Goal: Find contact information: Obtain details needed to contact an individual or organization

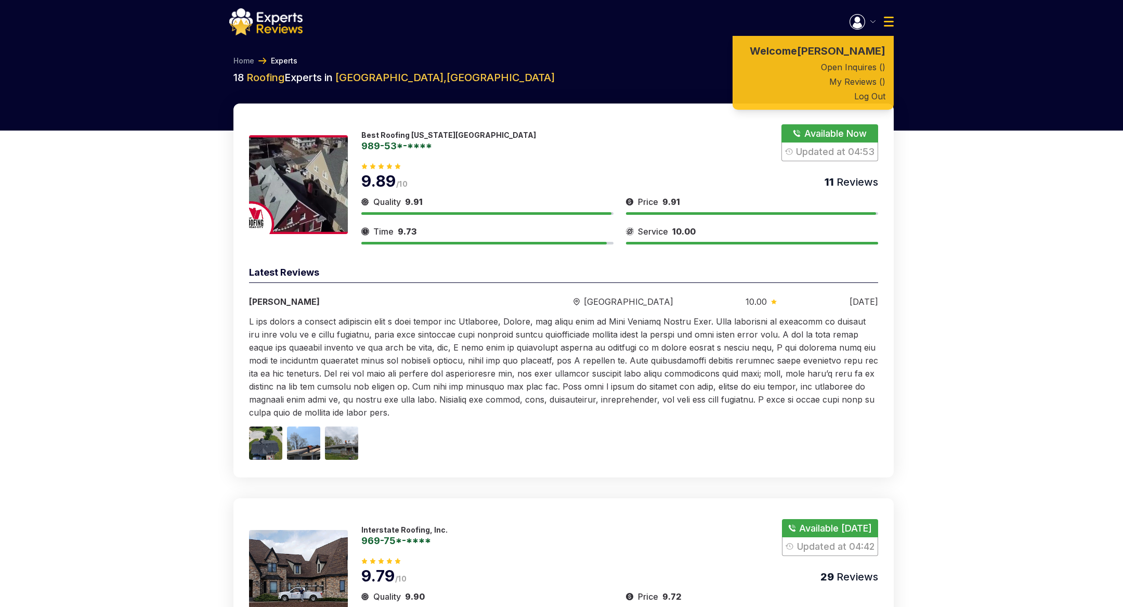
click at [875, 96] on button "Log Out" at bounding box center [812, 96] width 161 height 15
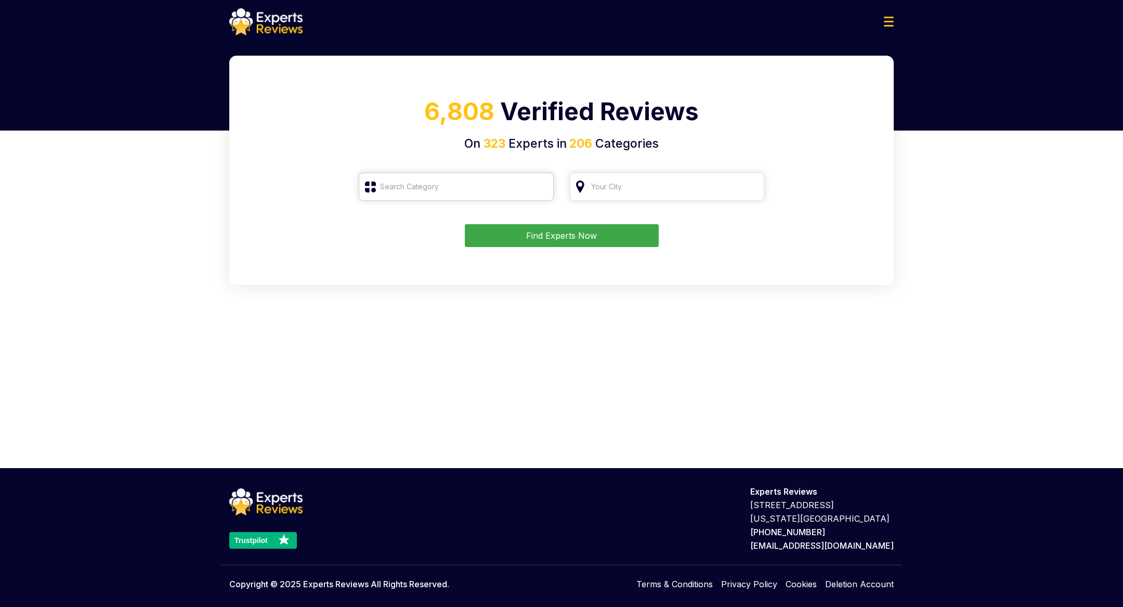
click at [462, 179] on input "search" at bounding box center [456, 187] width 195 height 28
click at [375, 261] on div "Roofing" at bounding box center [462, 264] width 174 height 12
type input "Roofing"
click at [633, 187] on input "search" at bounding box center [667, 187] width 195 height 28
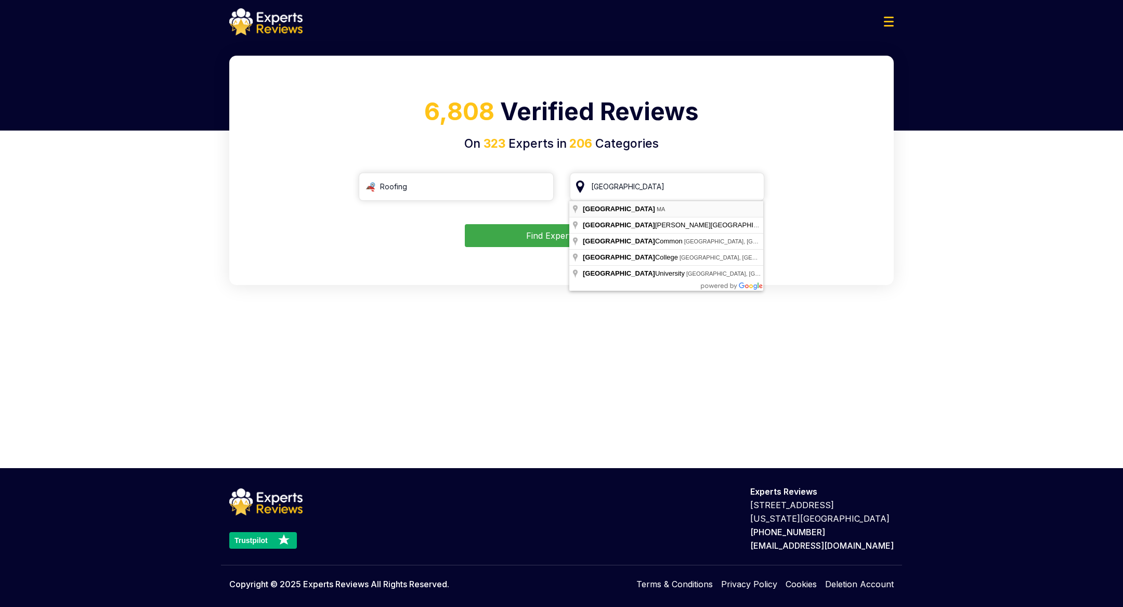
type input "Boston, MA"
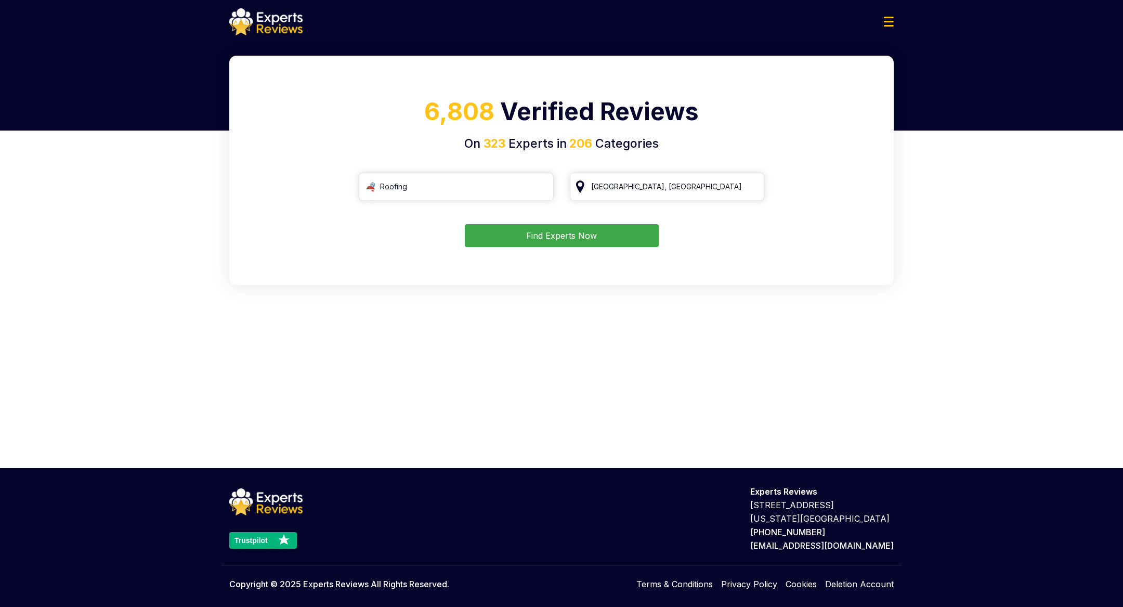
click at [588, 232] on button "Find Experts Now" at bounding box center [562, 235] width 194 height 23
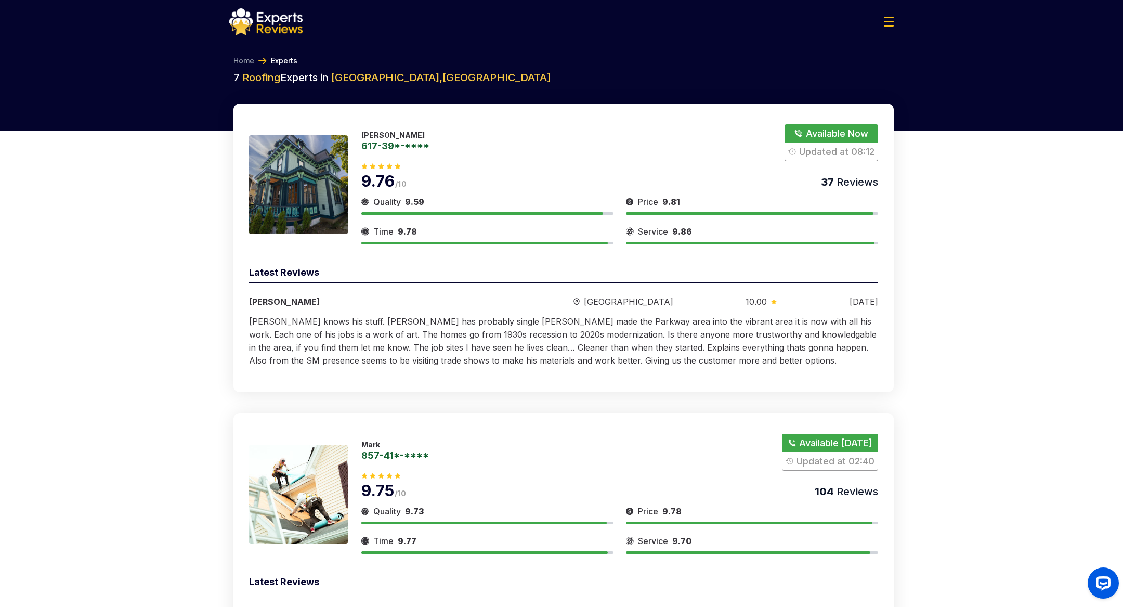
click at [834, 134] on button "Show Number" at bounding box center [831, 142] width 94 height 37
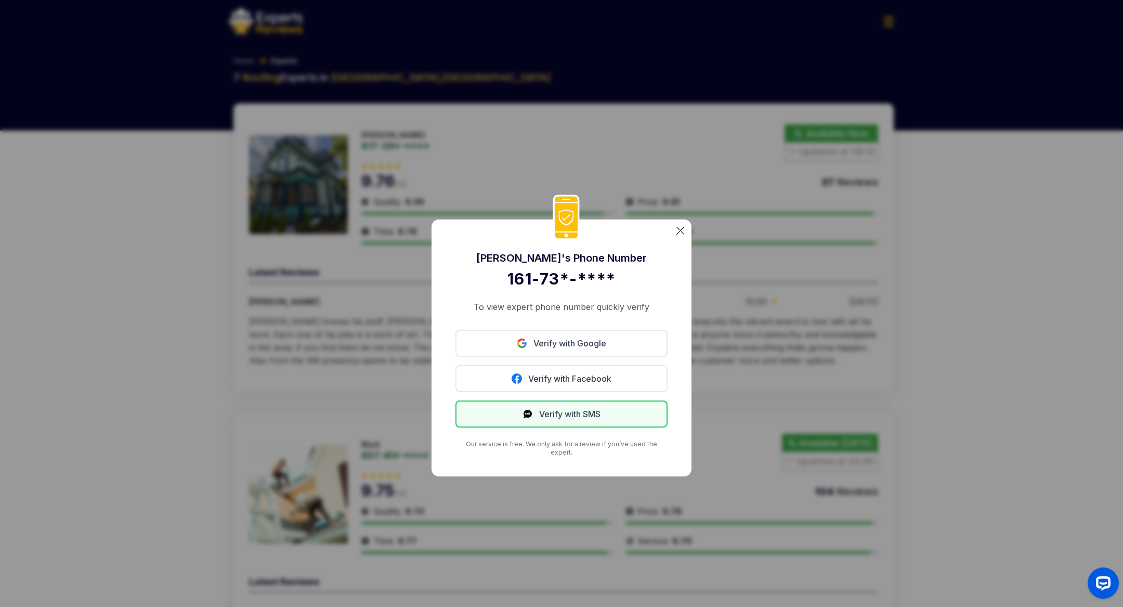
click at [569, 411] on button "Verify with SMS" at bounding box center [561, 413] width 212 height 27
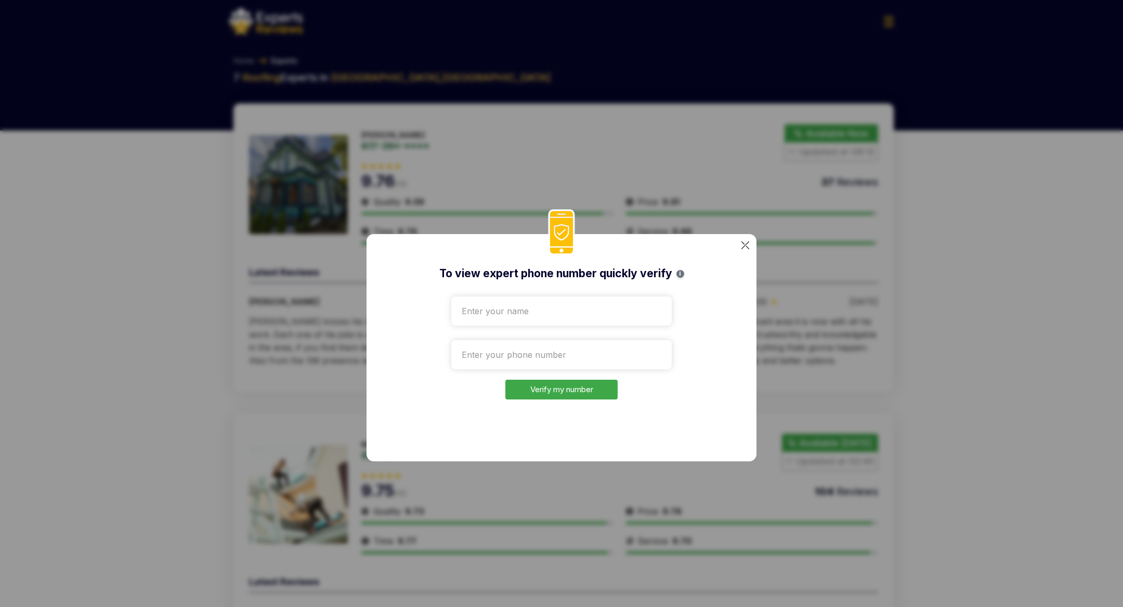
click at [745, 245] on img at bounding box center [745, 245] width 8 height 8
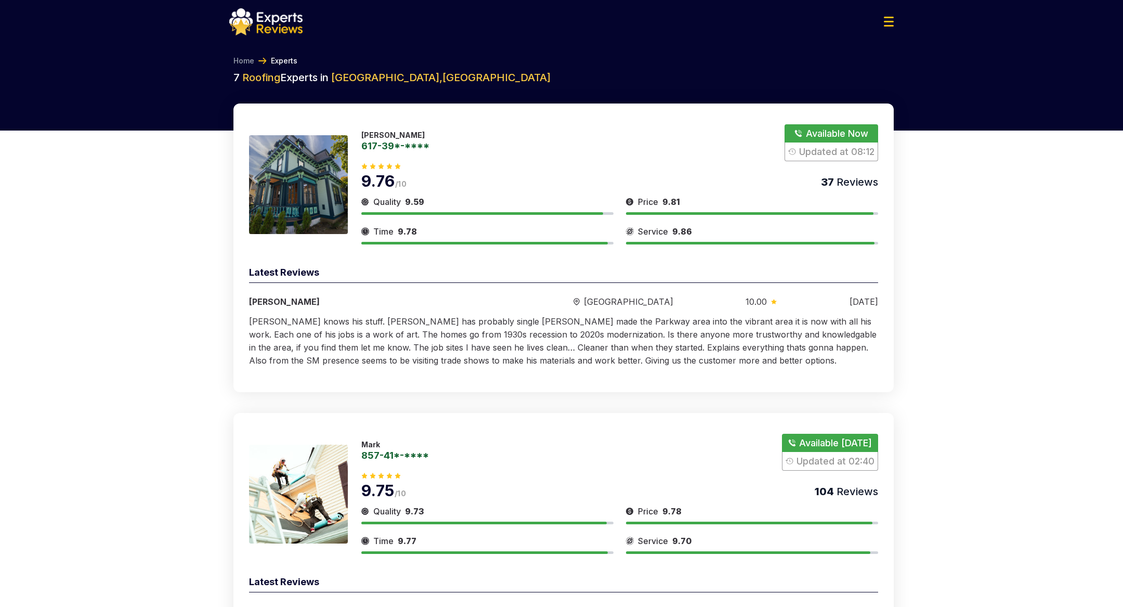
click at [274, 27] on img at bounding box center [265, 21] width 73 height 27
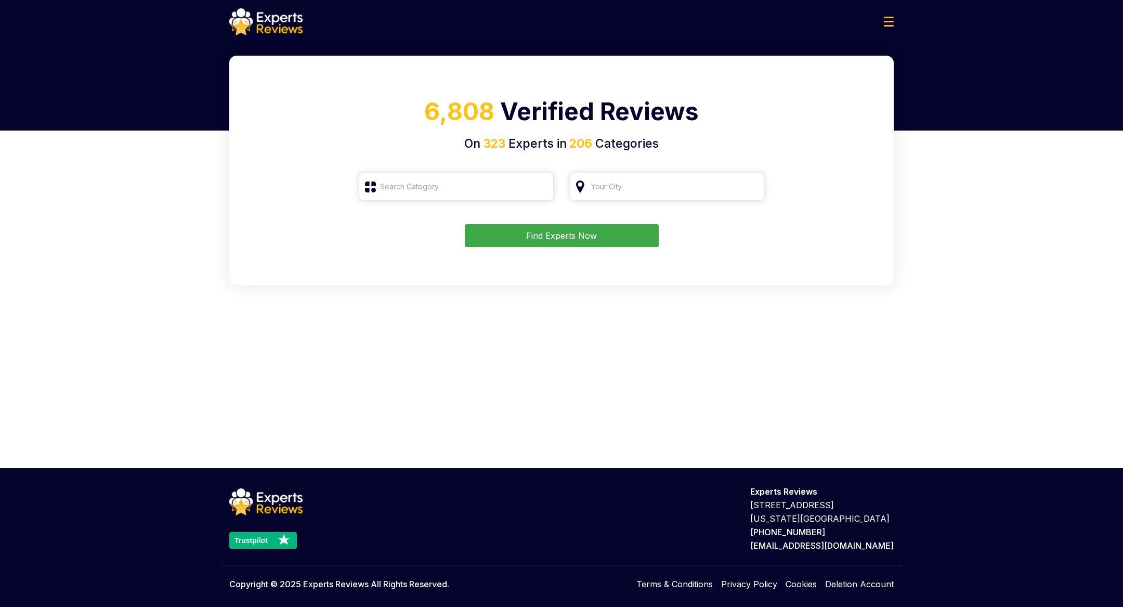
type input "Roofing"
drag, startPoint x: 650, startPoint y: 187, endPoint x: 510, endPoint y: 185, distance: 139.3
click at [510, 185] on div "Roofing" at bounding box center [561, 187] width 405 height 28
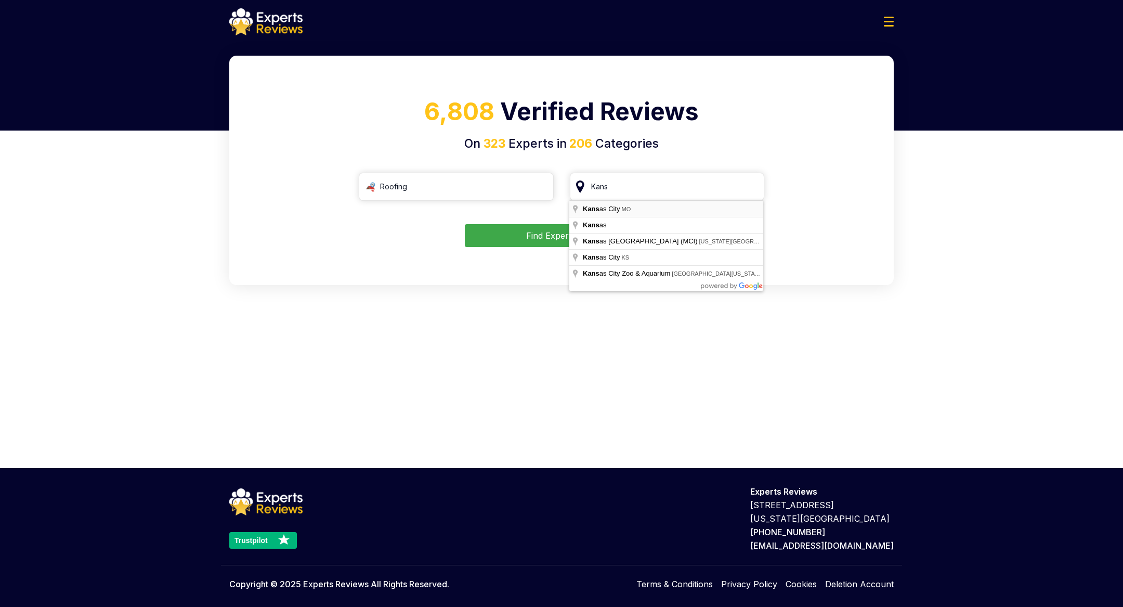
type input "[US_STATE][GEOGRAPHIC_DATA], [GEOGRAPHIC_DATA]"
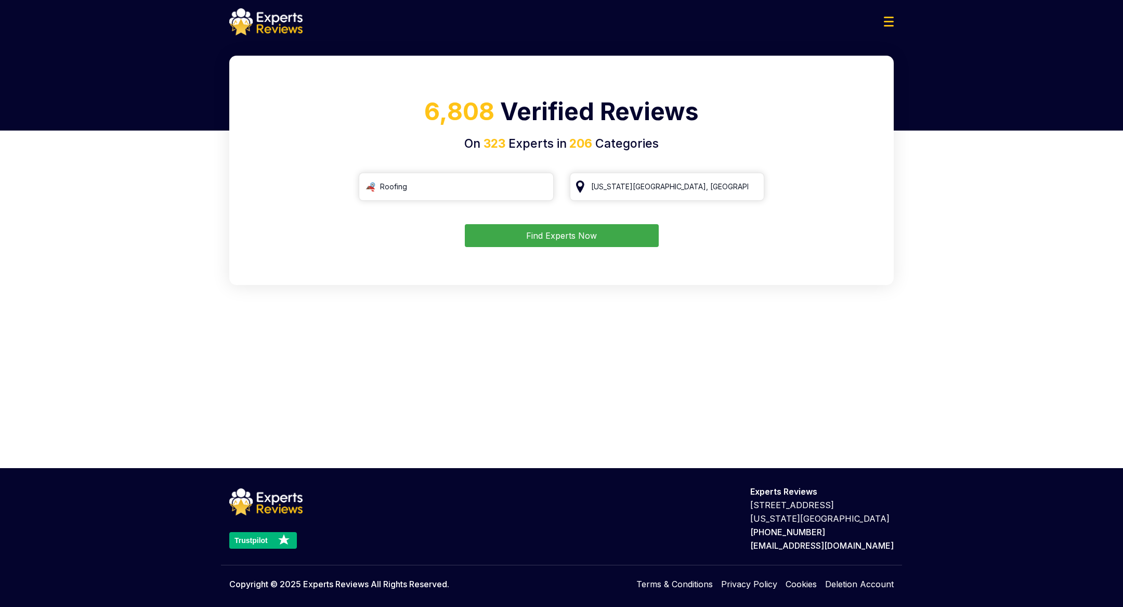
click at [574, 237] on button "Find Experts Now" at bounding box center [562, 235] width 194 height 23
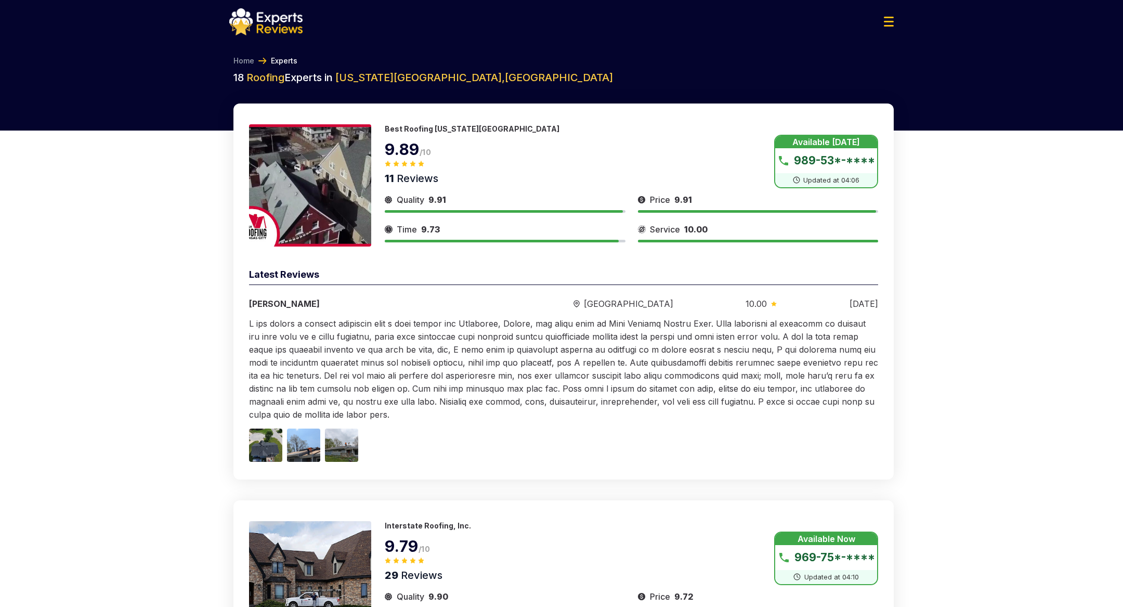
click at [840, 159] on button "Show Number" at bounding box center [826, 162] width 104 height 54
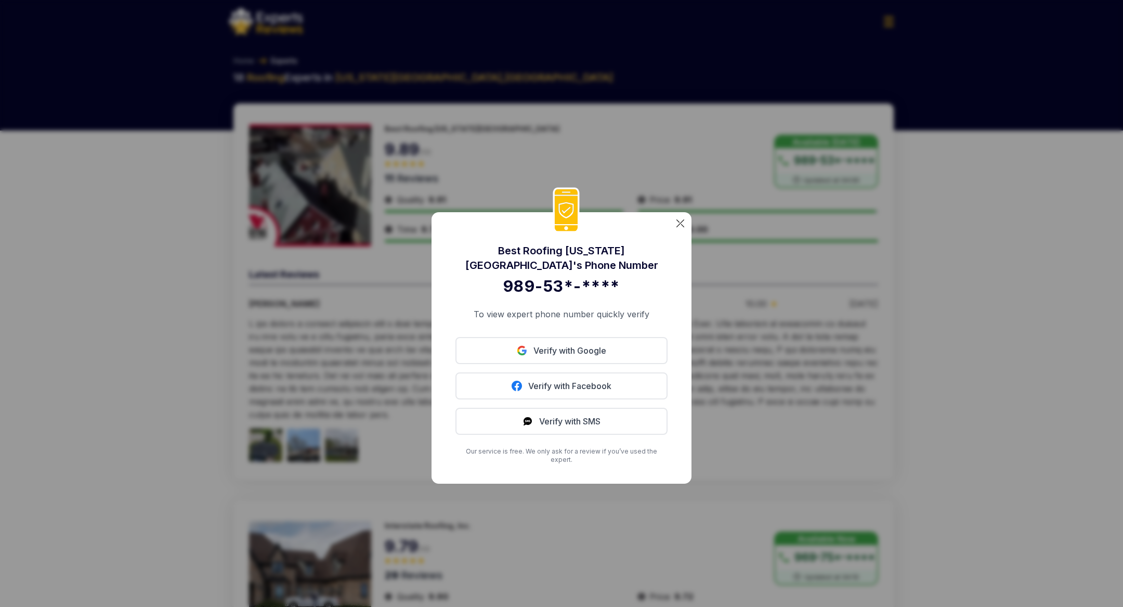
click at [681, 227] on img at bounding box center [680, 223] width 8 height 8
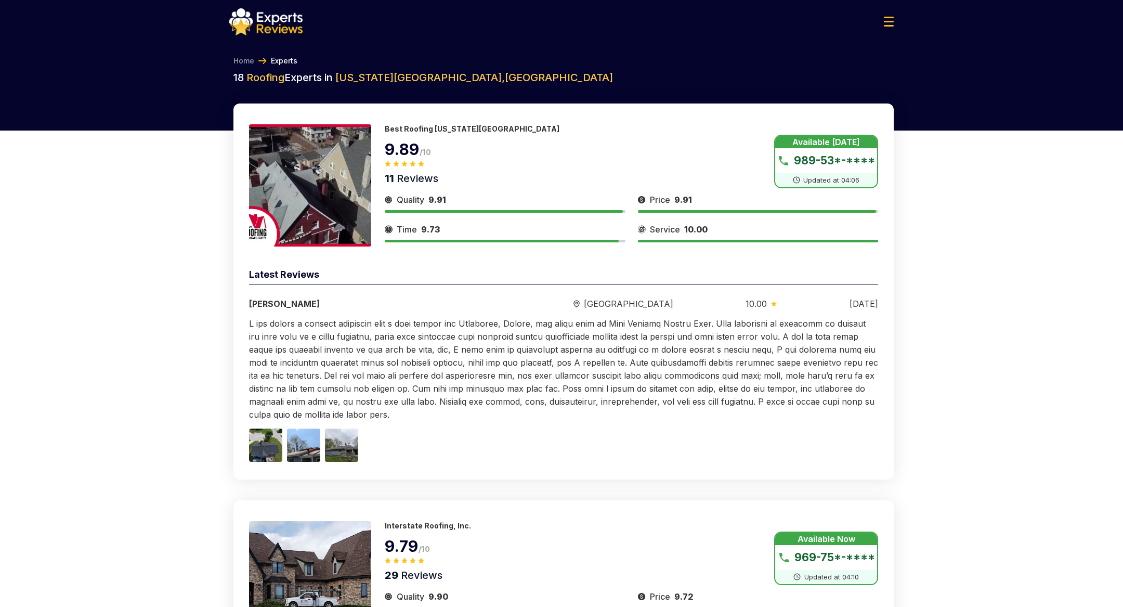
click at [336, 151] on img at bounding box center [310, 185] width 122 height 122
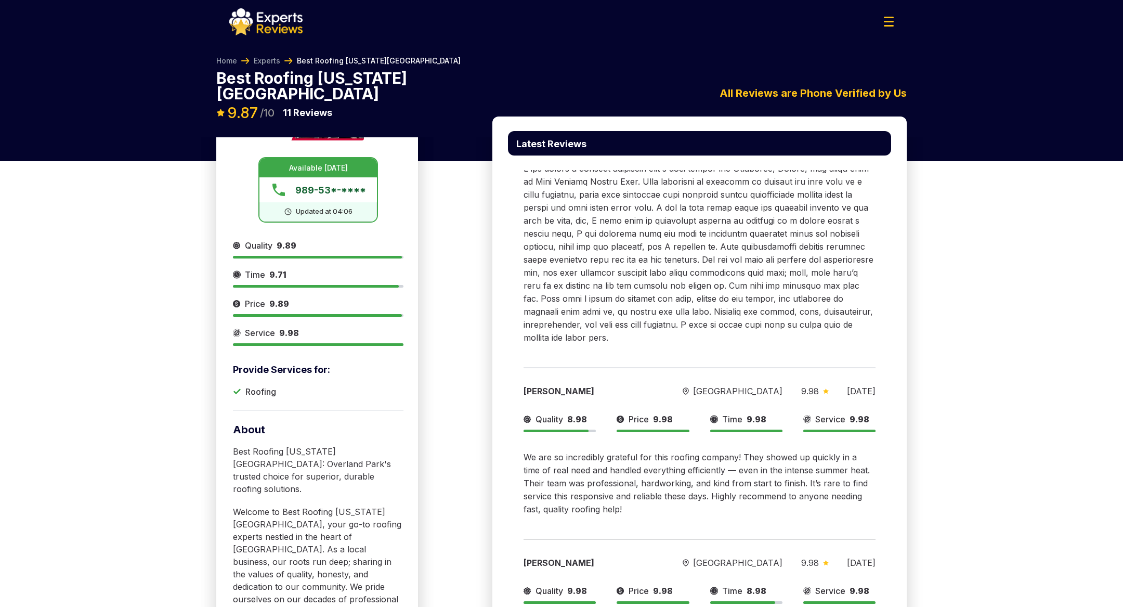
scroll to position [108, 0]
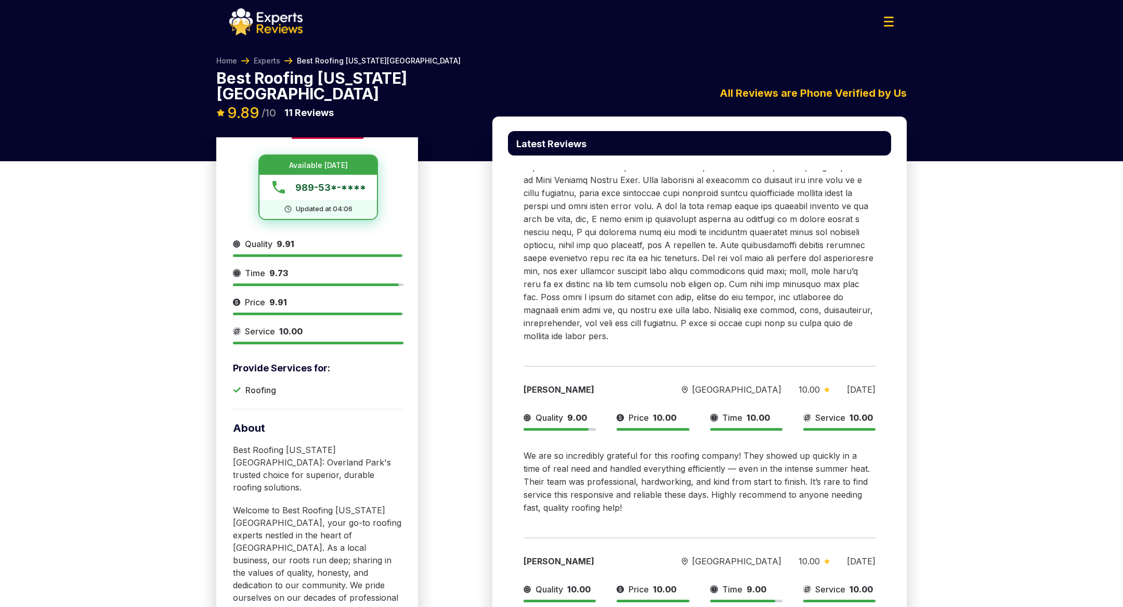
click at [311, 180] on span "989-53*-****" at bounding box center [330, 187] width 71 height 14
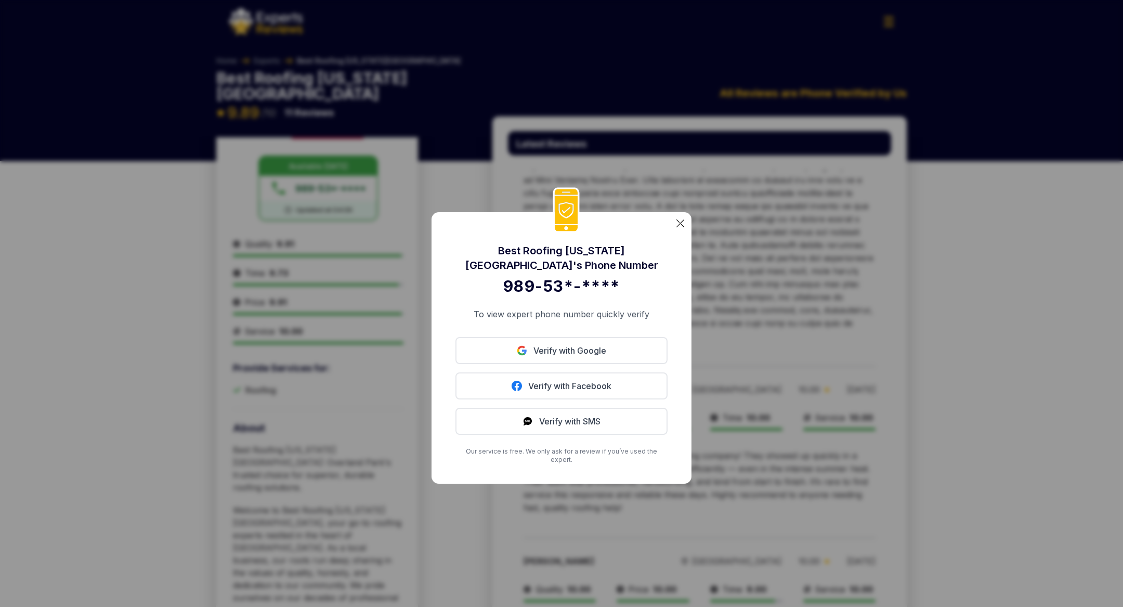
click at [679, 225] on img at bounding box center [680, 223] width 8 height 8
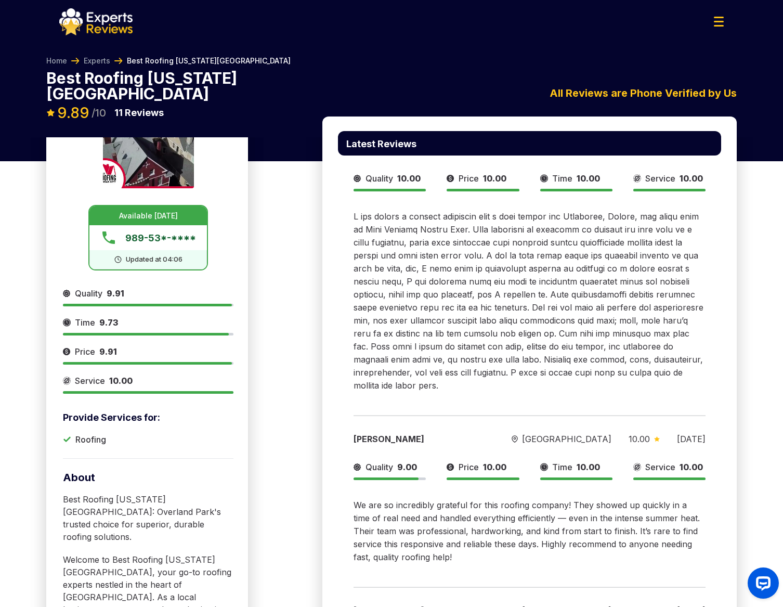
scroll to position [0, 0]
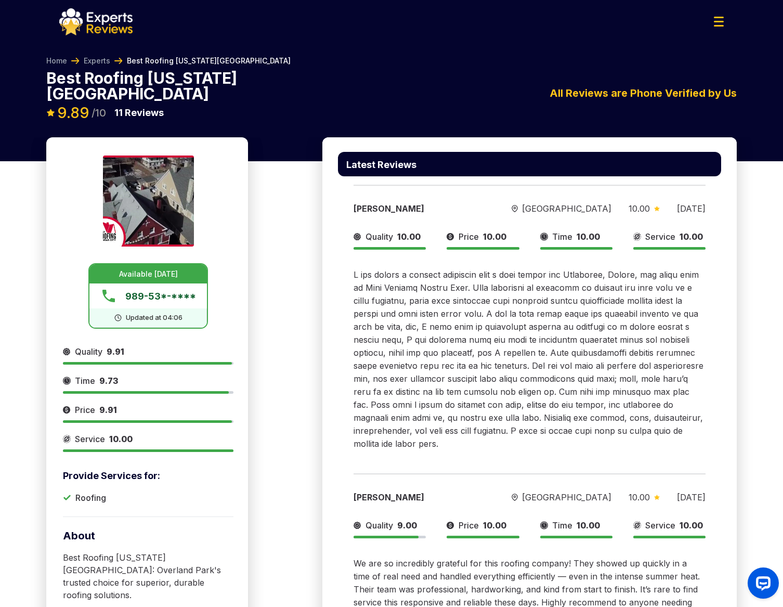
click at [81, 68] on div "Home Experts Best Roofing [US_STATE][GEOGRAPHIC_DATA]" at bounding box center [391, 63] width 690 height 15
click at [98, 61] on link "Experts" at bounding box center [97, 61] width 27 height 10
